Goal: Navigation & Orientation: Find specific page/section

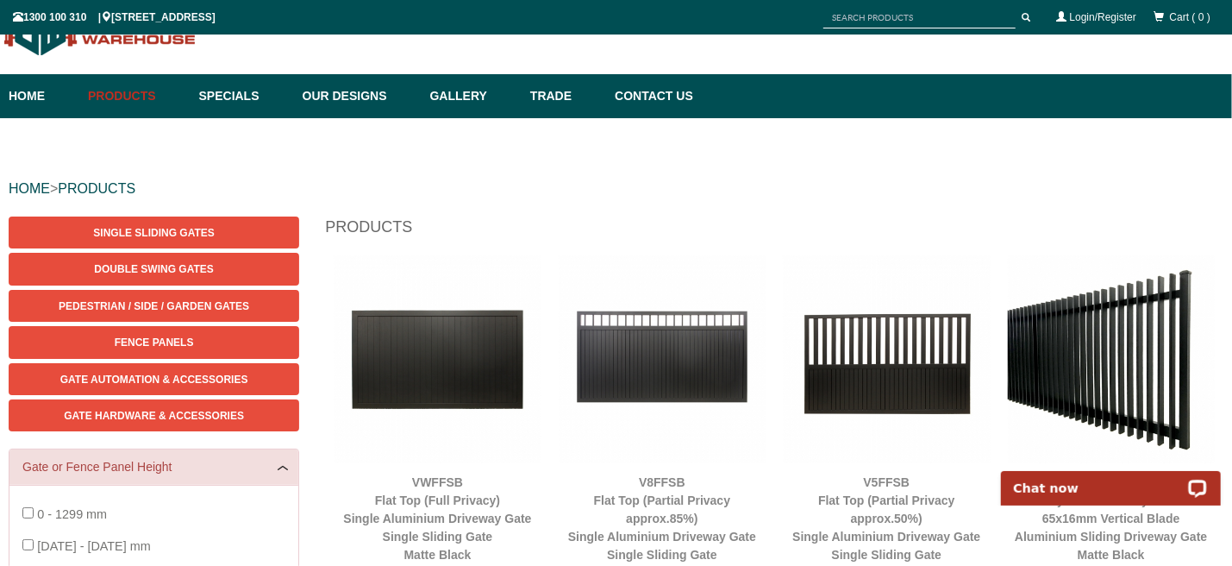
scroll to position [43, 0]
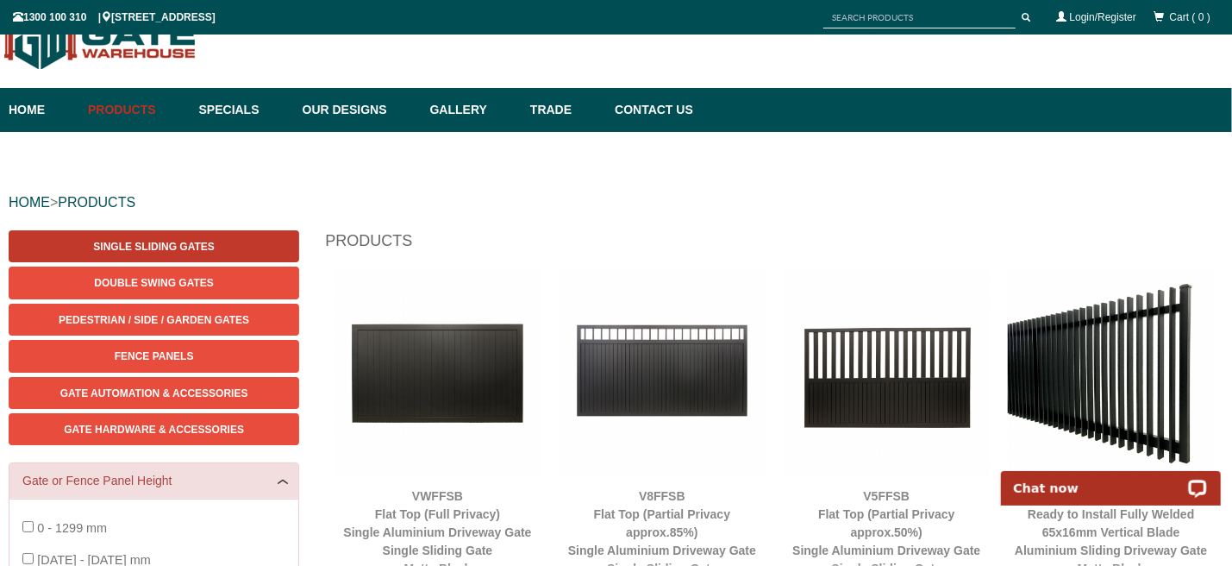
click at [203, 241] on span "Single Sliding Gates" at bounding box center [153, 247] width 121 height 12
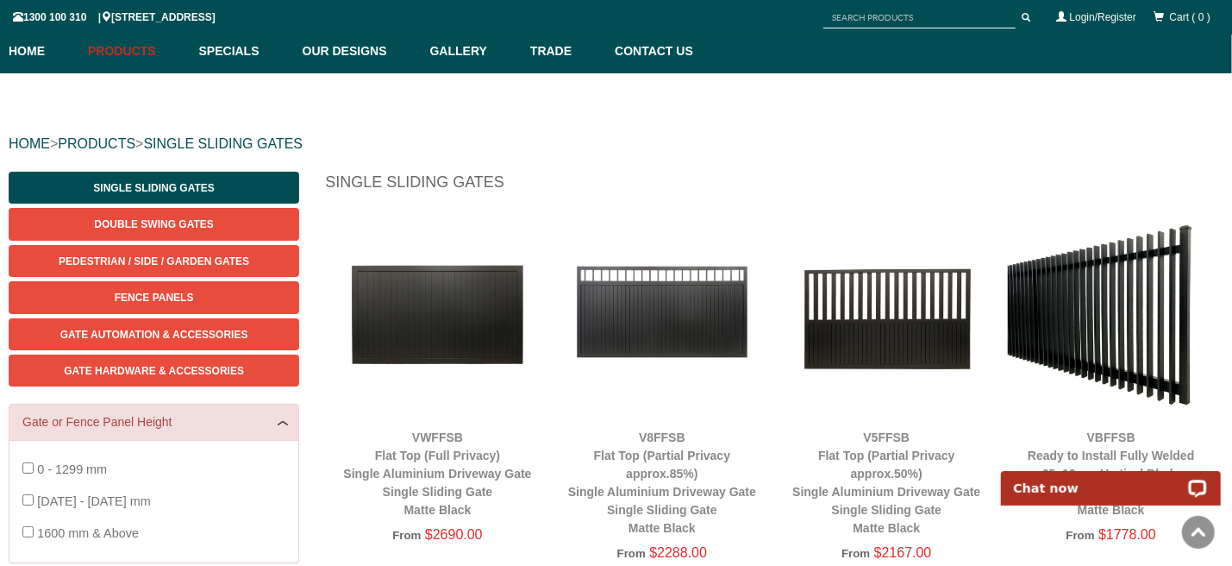
scroll to position [129, 0]
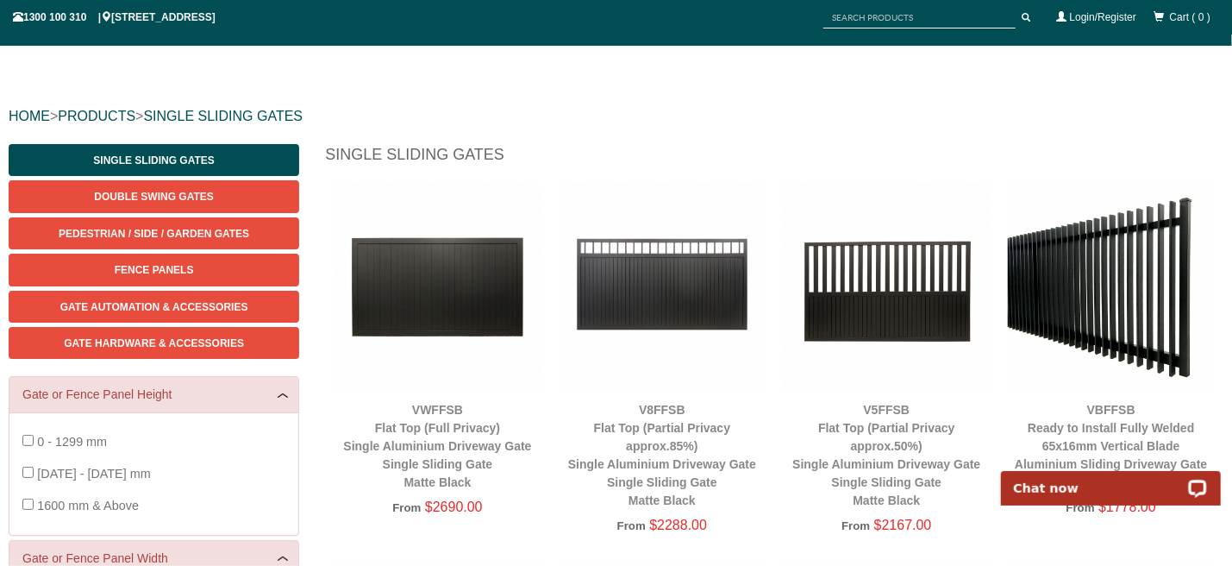
click at [1094, 290] on img at bounding box center [1111, 286] width 207 height 207
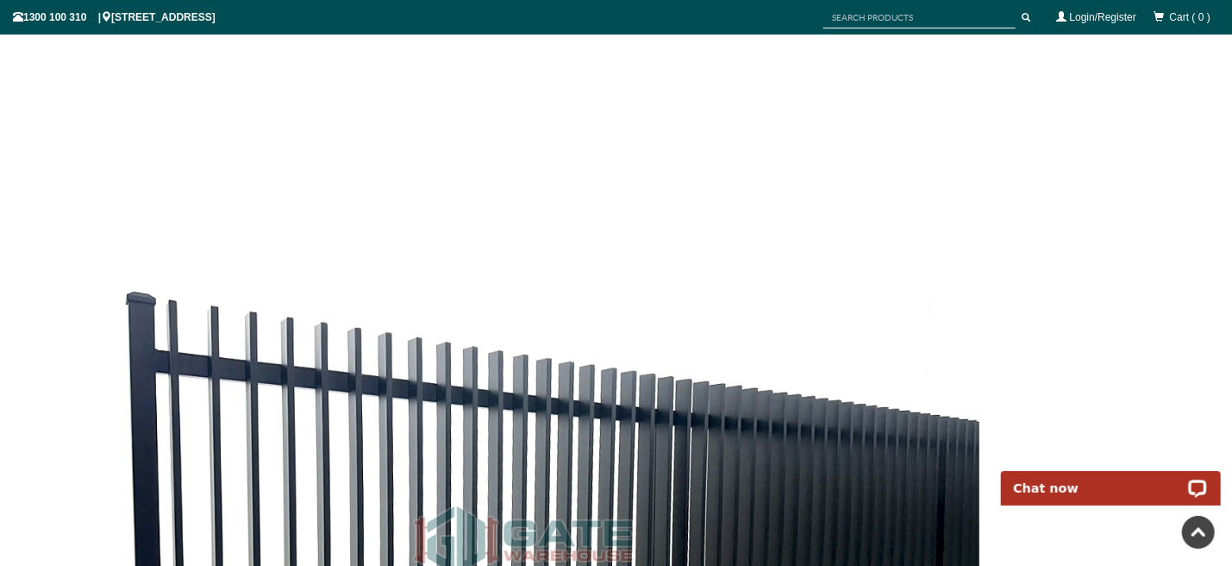
scroll to position [3750, 0]
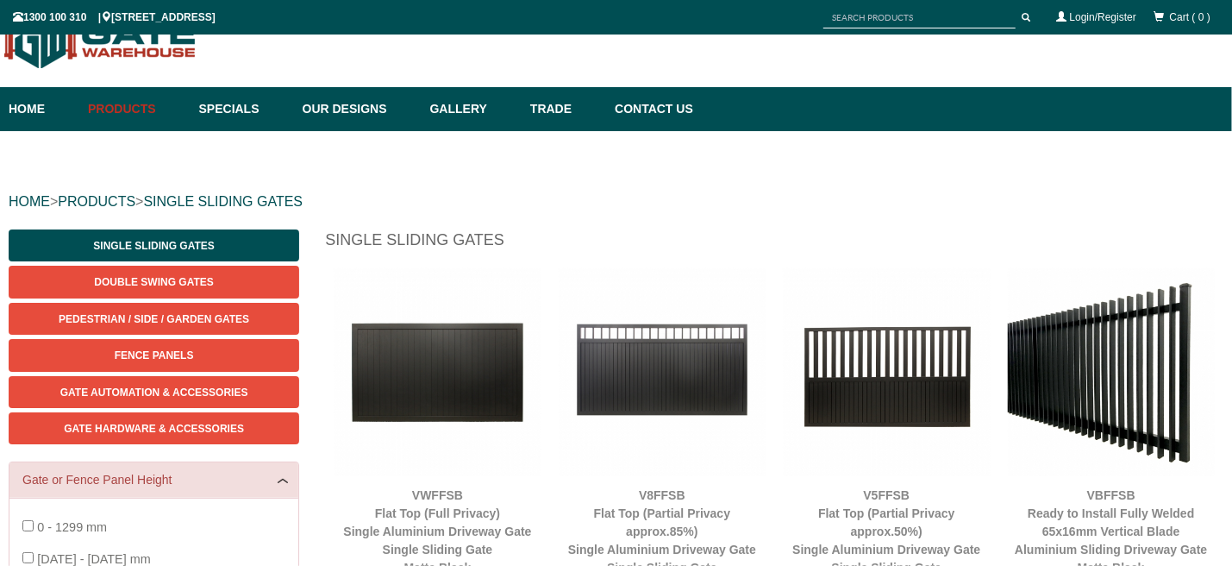
scroll to position [42, 0]
